Goal: Obtain resource: Obtain resource

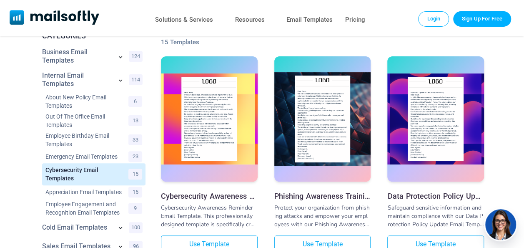
scroll to position [44, 0]
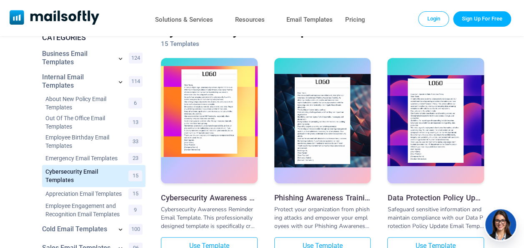
click at [201, 108] on img at bounding box center [209, 111] width 97 height 91
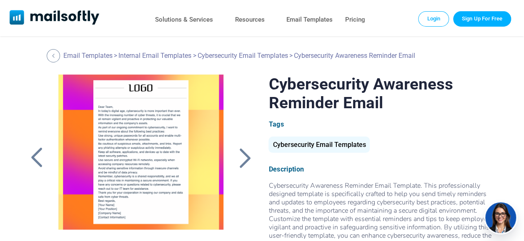
click at [245, 165] on div at bounding box center [244, 158] width 21 height 22
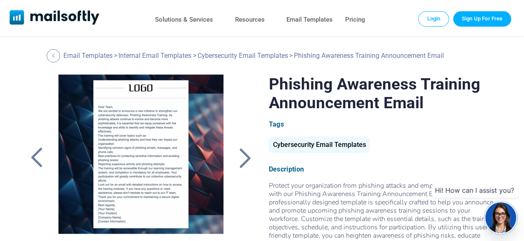
click at [48, 157] on div at bounding box center [37, 158] width 23 height 167
